Goal: Task Accomplishment & Management: Use online tool/utility

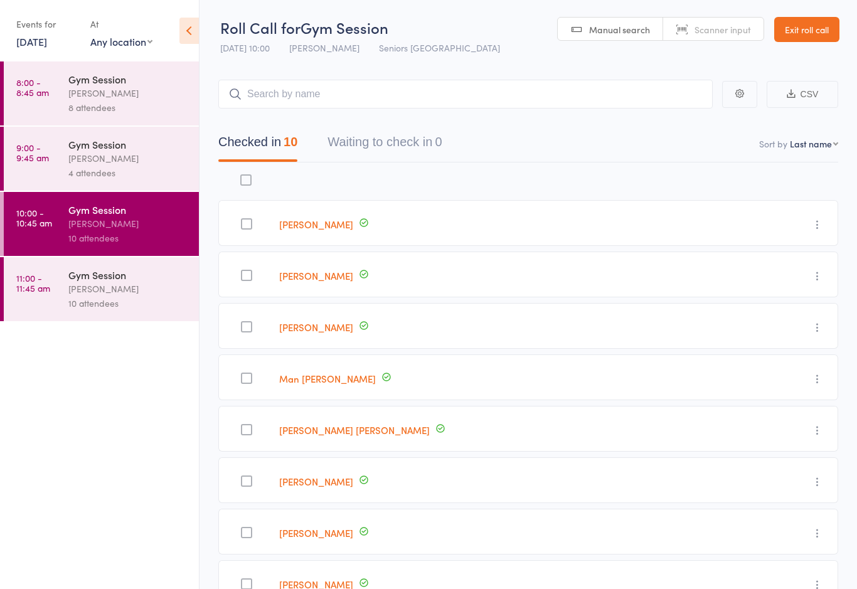
click at [90, 289] on div "[PERSON_NAME]" at bounding box center [128, 289] width 120 height 14
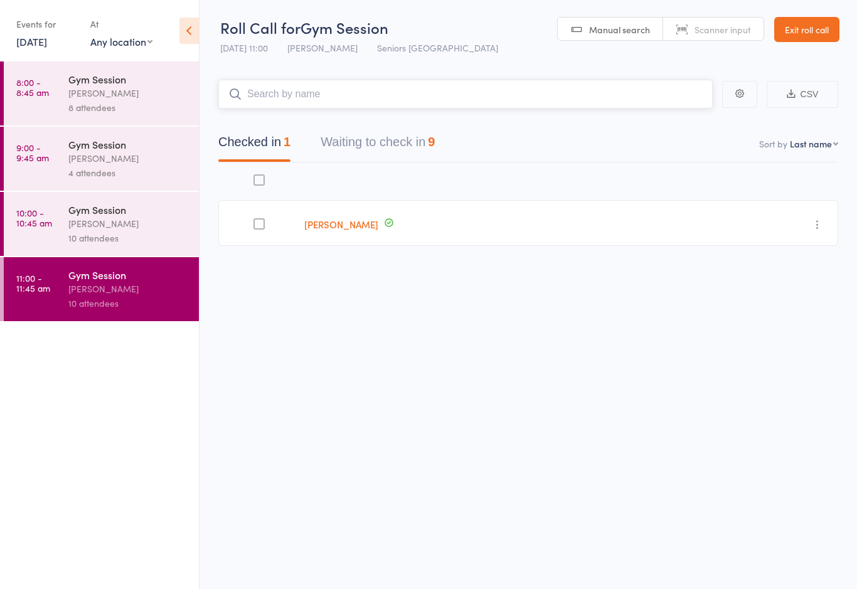
click at [400, 136] on button "Waiting to check in 9" at bounding box center [378, 145] width 114 height 33
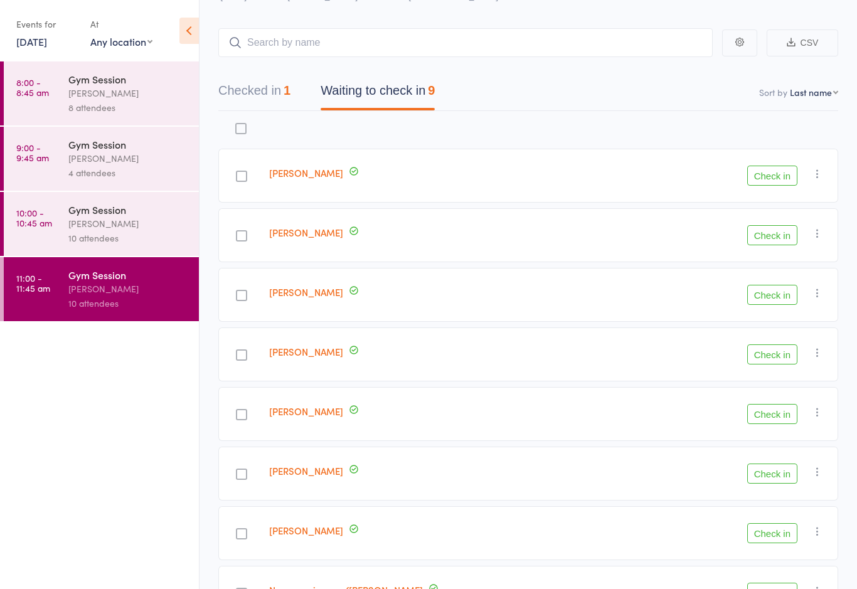
scroll to position [55, 0]
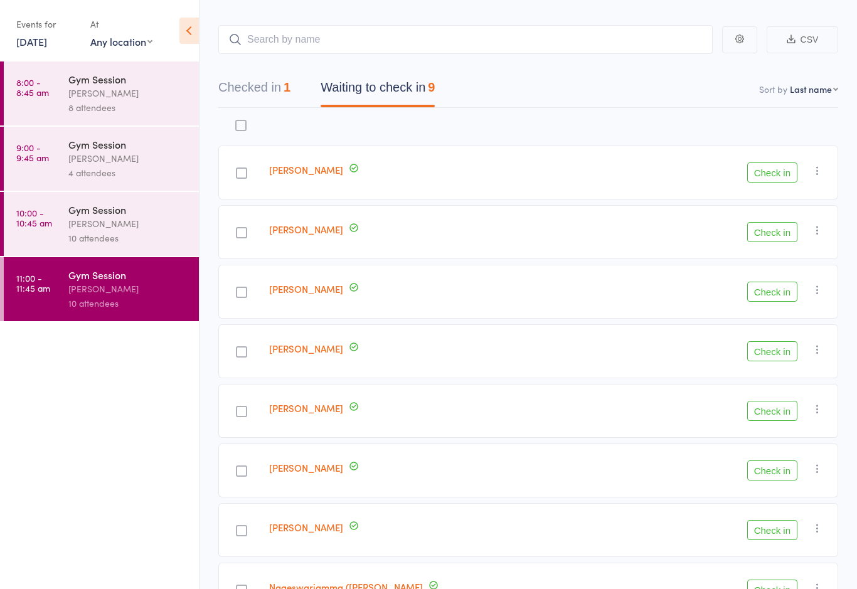
click at [774, 522] on button "Check in" at bounding box center [773, 530] width 50 height 20
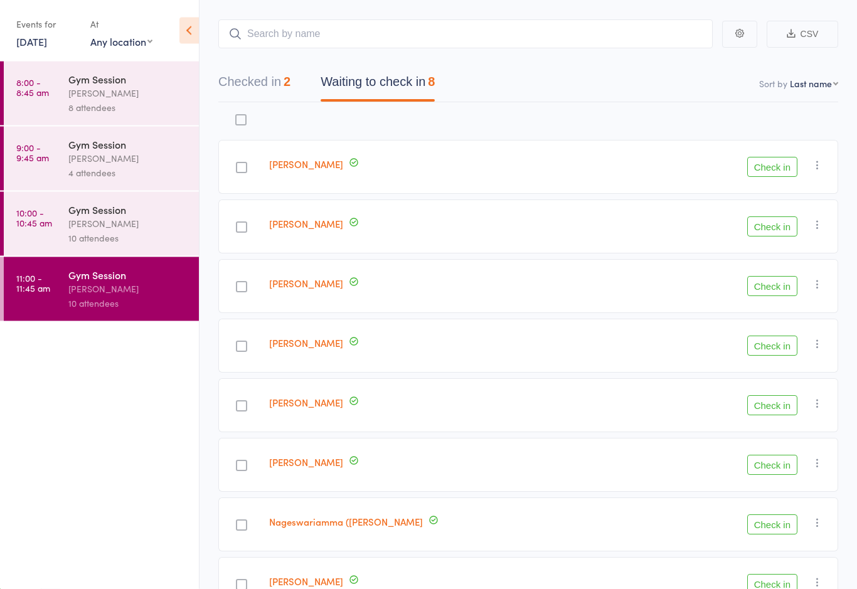
click at [236, 167] on div at bounding box center [241, 168] width 11 height 11
click at [239, 164] on input "checkbox" at bounding box center [239, 164] width 0 height 0
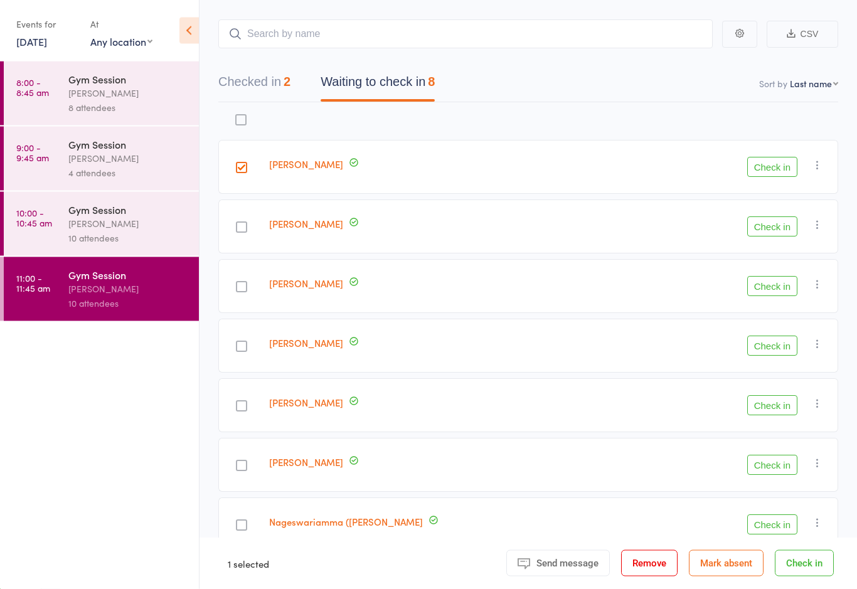
scroll to position [61, 0]
click at [236, 240] on div at bounding box center [241, 227] width 46 height 54
click at [236, 216] on div at bounding box center [241, 227] width 46 height 54
click at [257, 228] on div at bounding box center [241, 226] width 46 height 54
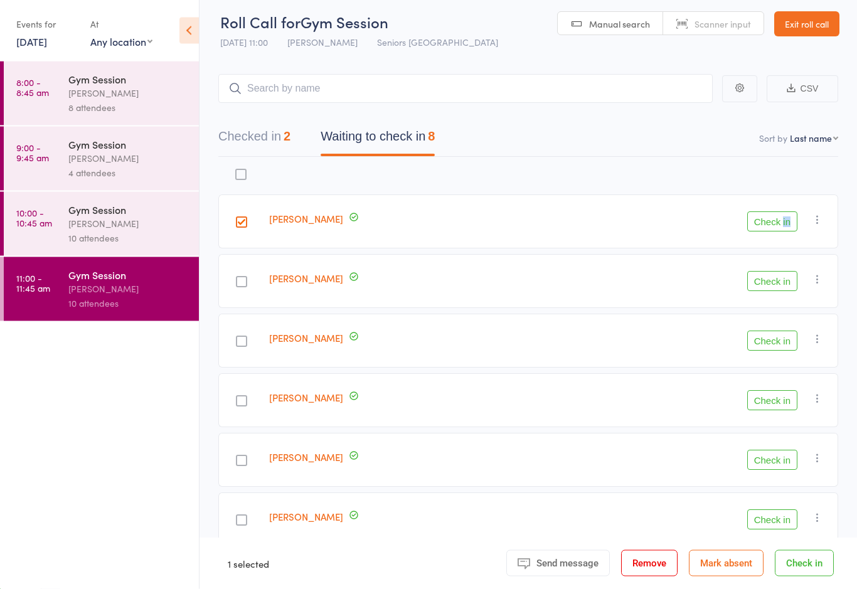
scroll to position [6, 0]
click at [781, 523] on button "Check in" at bounding box center [773, 520] width 50 height 20
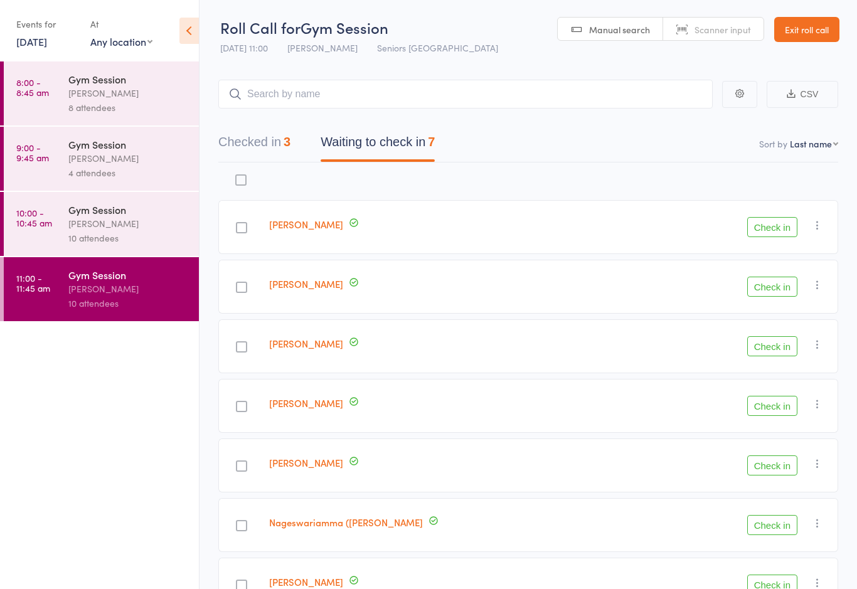
scroll to position [58, 0]
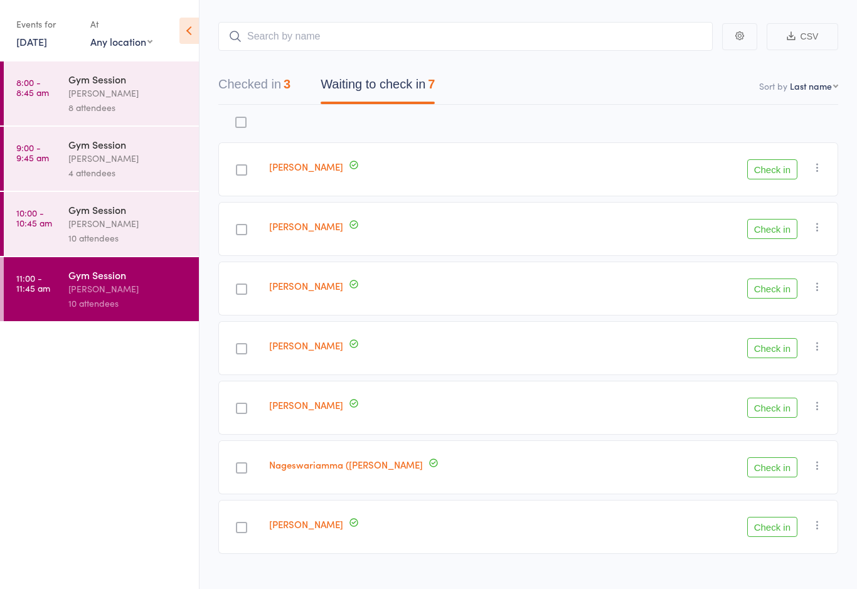
click at [357, 531] on div "[PERSON_NAME]" at bounding box center [451, 527] width 375 height 54
click at [767, 527] on button "Check in" at bounding box center [773, 527] width 50 height 20
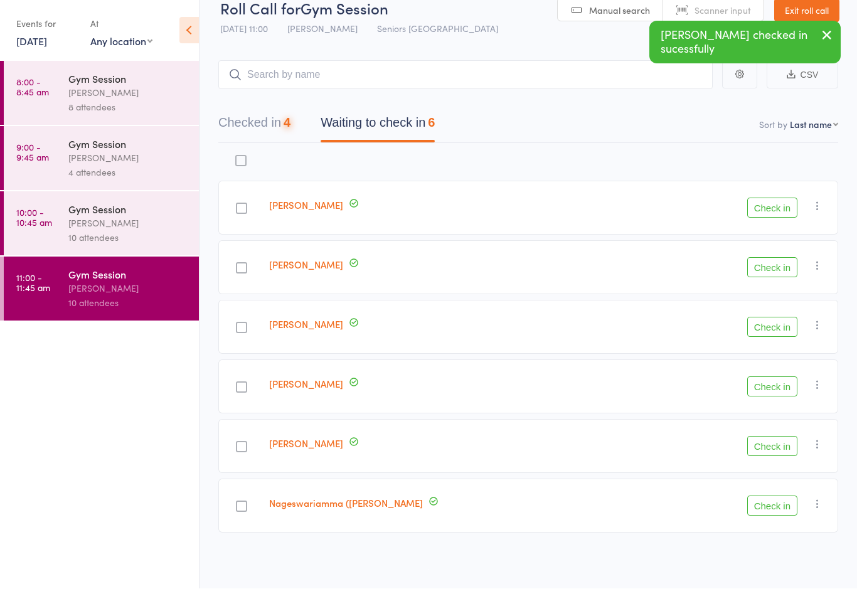
scroll to position [21, 0]
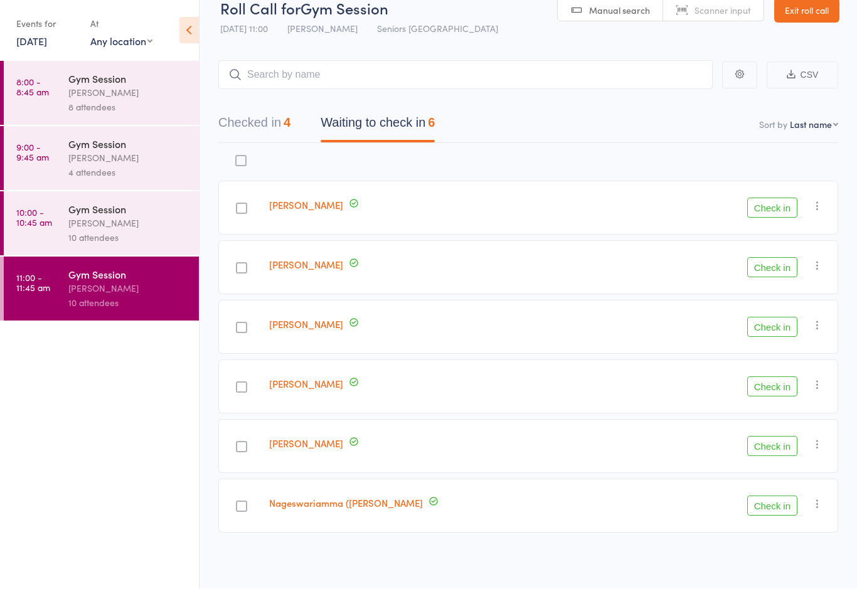
click at [773, 391] on button "Check in" at bounding box center [773, 387] width 50 height 20
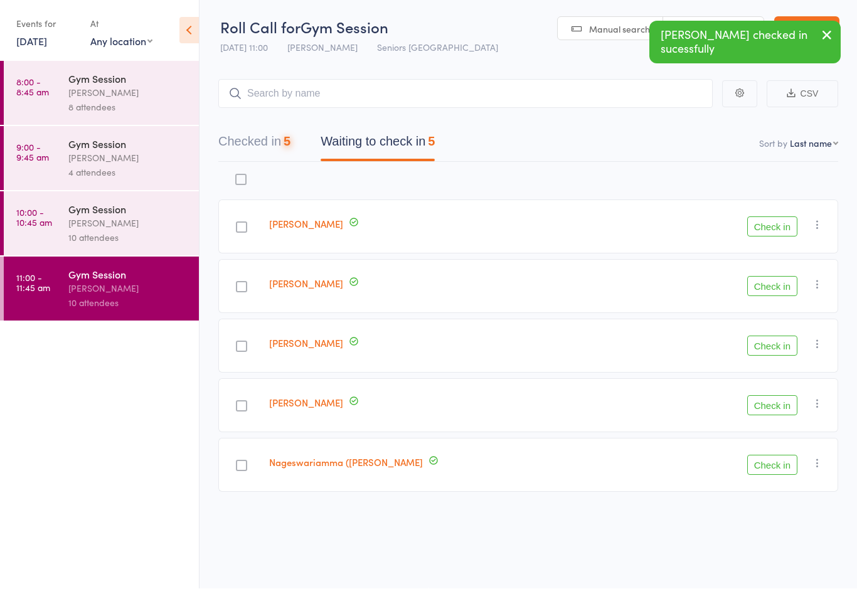
scroll to position [9, 0]
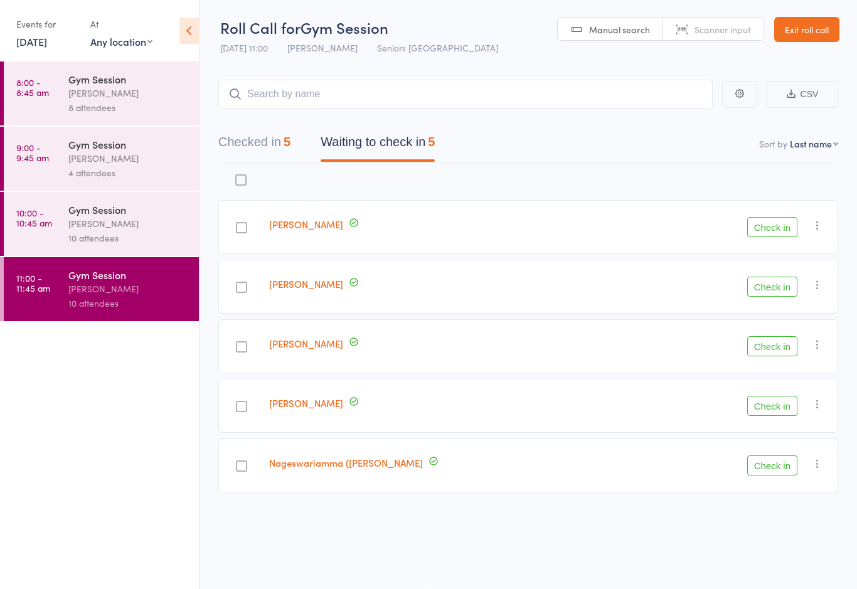
click at [775, 345] on button "Check in" at bounding box center [773, 346] width 50 height 20
